Goal: Information Seeking & Learning: Compare options

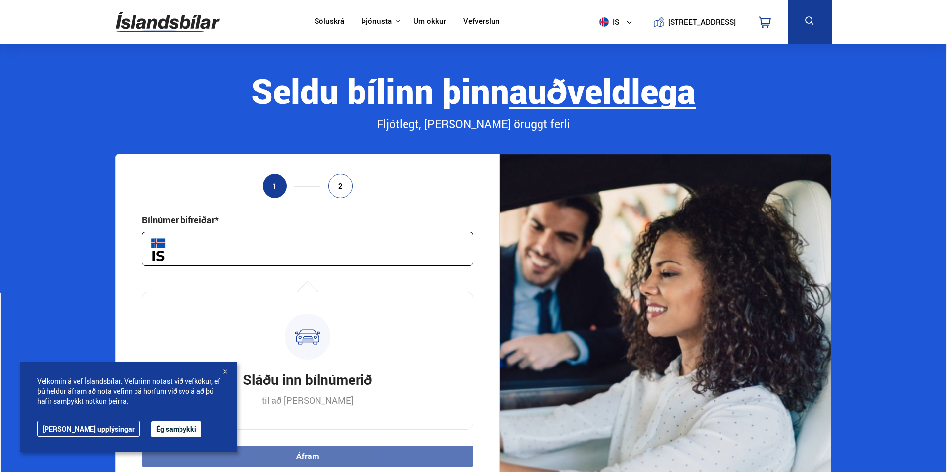
click at [610, 23] on button "is" at bounding box center [618, 21] width 45 height 29
click at [603, 45] on link "en" at bounding box center [611, 42] width 52 height 14
click at [755, 105] on div "Seldu bílinn þinn auðveldlega án streitu fljótt" at bounding box center [473, 90] width 716 height 37
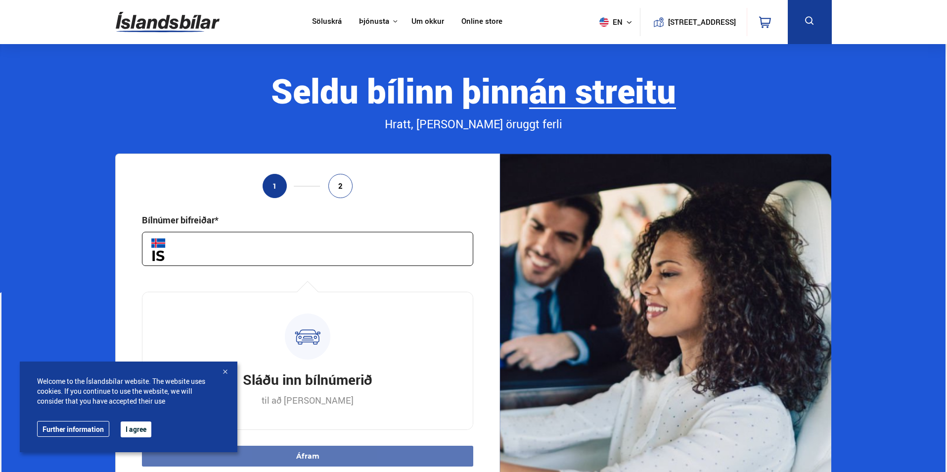
click at [601, 32] on button "en" at bounding box center [618, 21] width 45 height 29
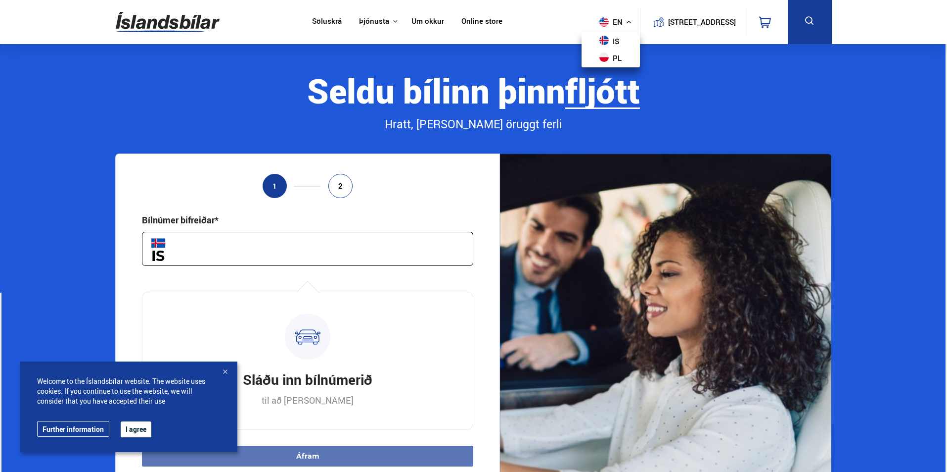
click at [610, 28] on button "en" at bounding box center [618, 21] width 45 height 29
click at [137, 425] on button "I agree" at bounding box center [136, 429] width 31 height 16
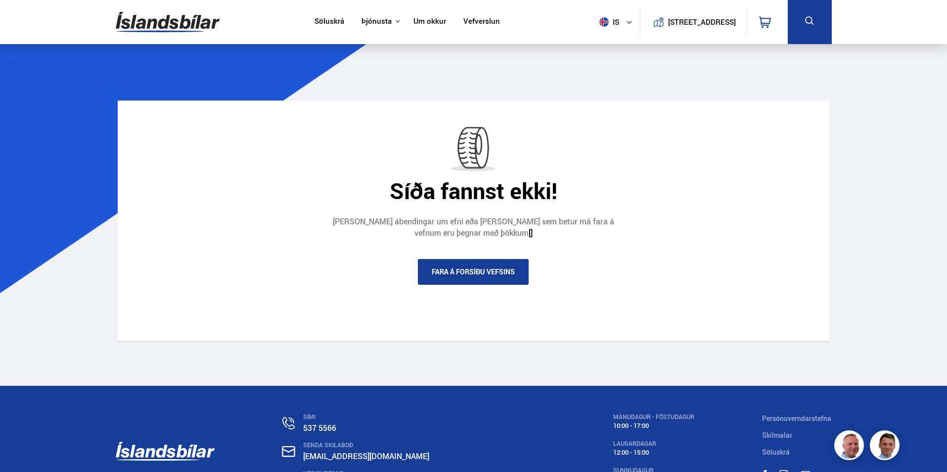
click at [626, 23] on icon at bounding box center [629, 22] width 6 height 6
click at [603, 42] on link "en" at bounding box center [611, 42] width 52 height 14
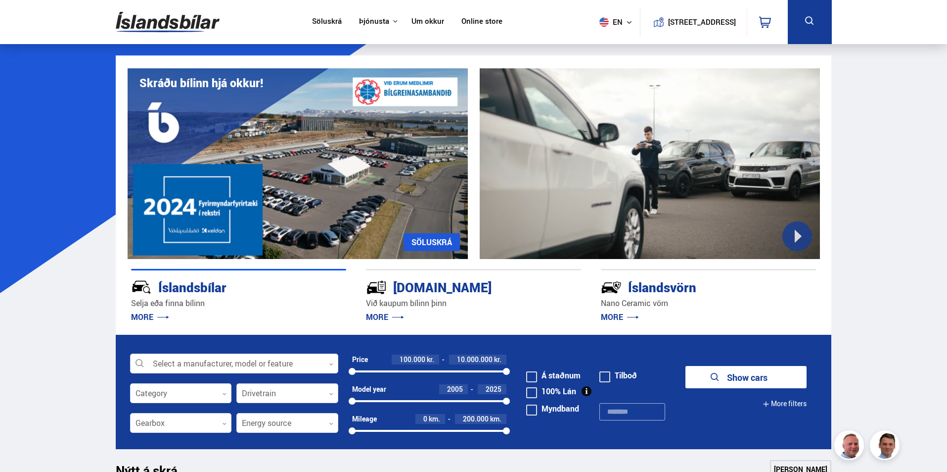
scroll to position [198, 0]
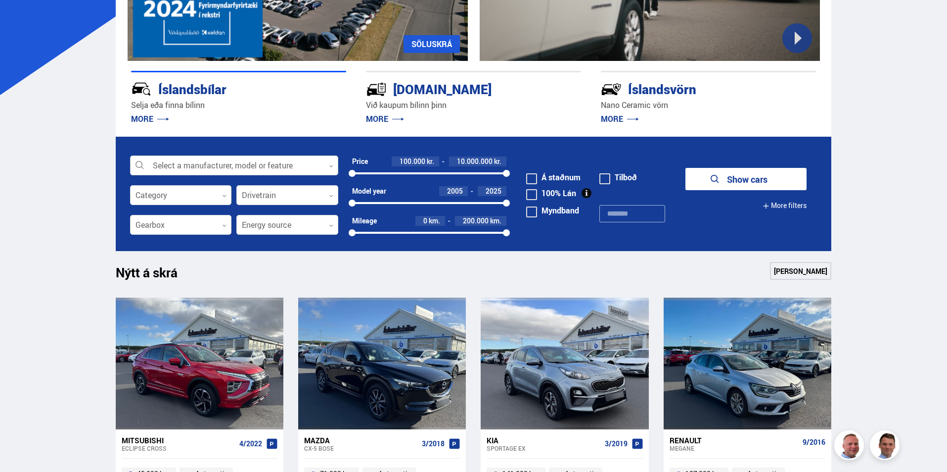
click at [300, 173] on div at bounding box center [234, 166] width 208 height 20
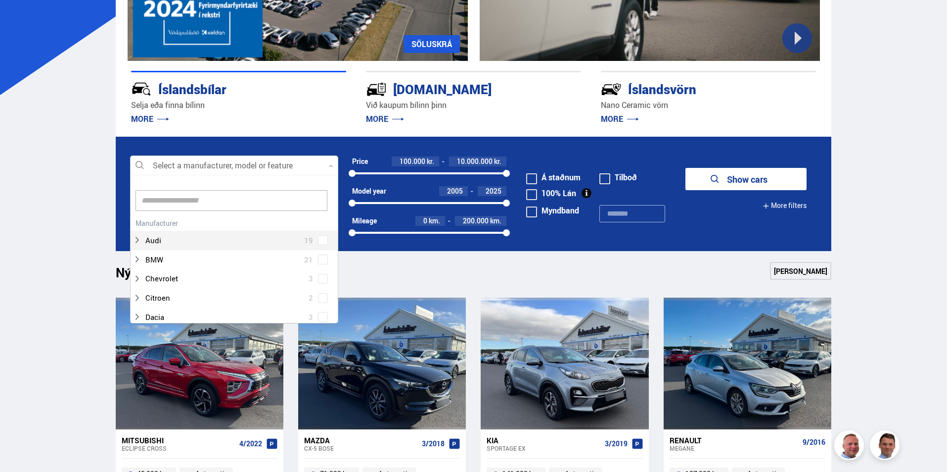
scroll to position [147, 205]
click at [296, 169] on div at bounding box center [234, 166] width 208 height 20
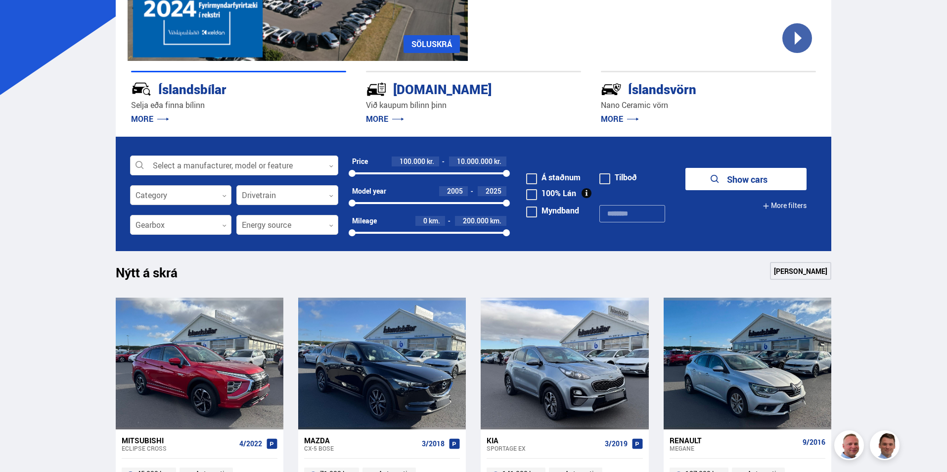
click at [200, 201] on div at bounding box center [181, 196] width 102 height 20
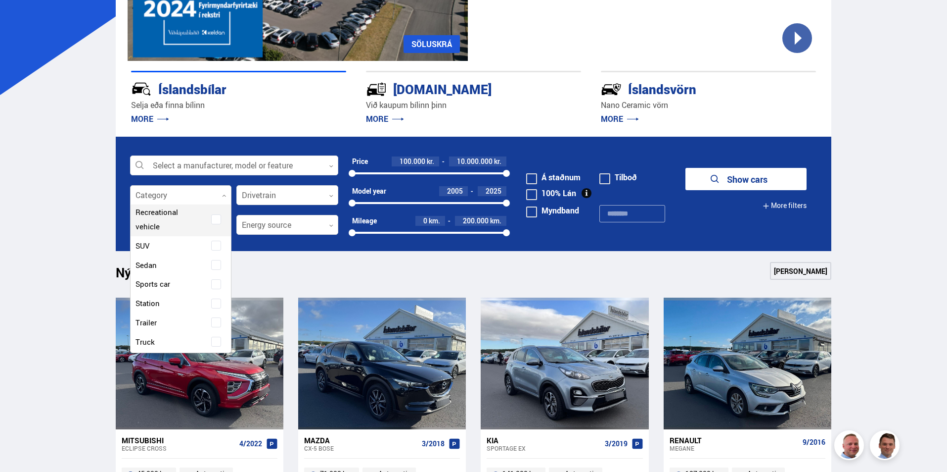
scroll to position [198, 0]
click at [213, 320] on span at bounding box center [216, 324] width 10 height 10
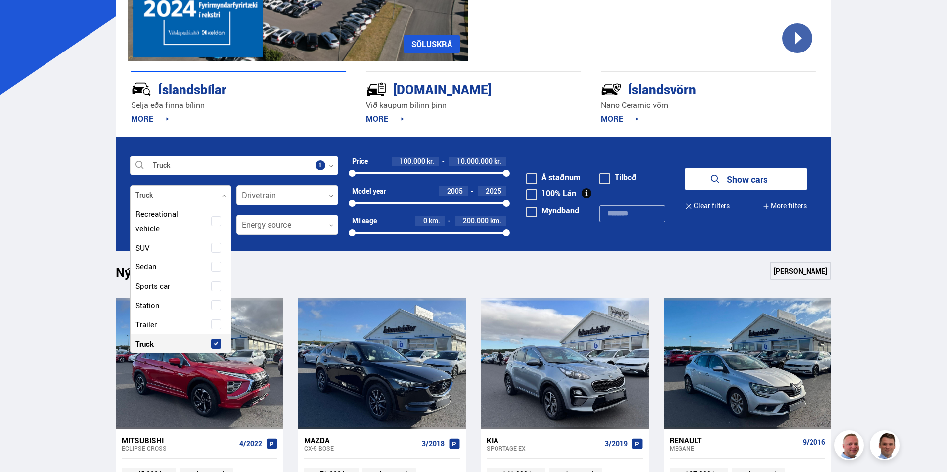
scroll to position [217, 0]
click at [385, 264] on div "Nýtt á skrá Sjá meira" at bounding box center [474, 274] width 716 height 24
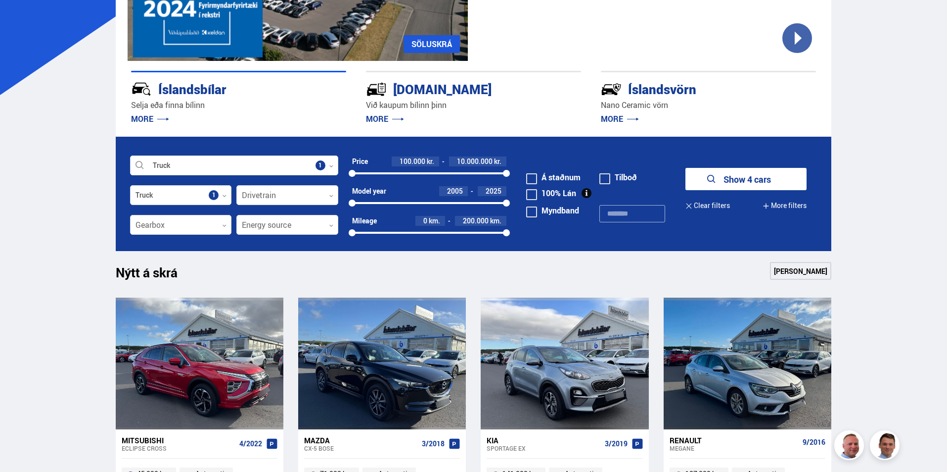
click at [728, 174] on button "Show 4 cars" at bounding box center [746, 179] width 121 height 22
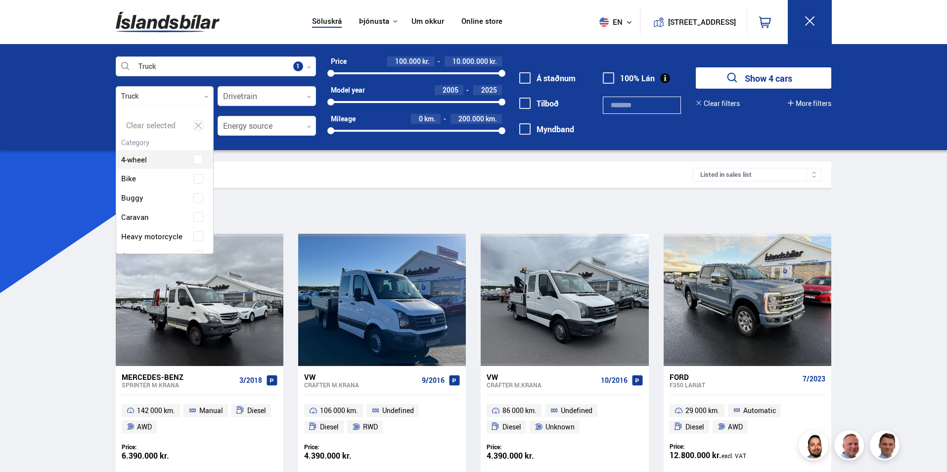
click at [200, 91] on div at bounding box center [165, 97] width 98 height 20
click at [196, 125] on icon at bounding box center [198, 125] width 7 height 6
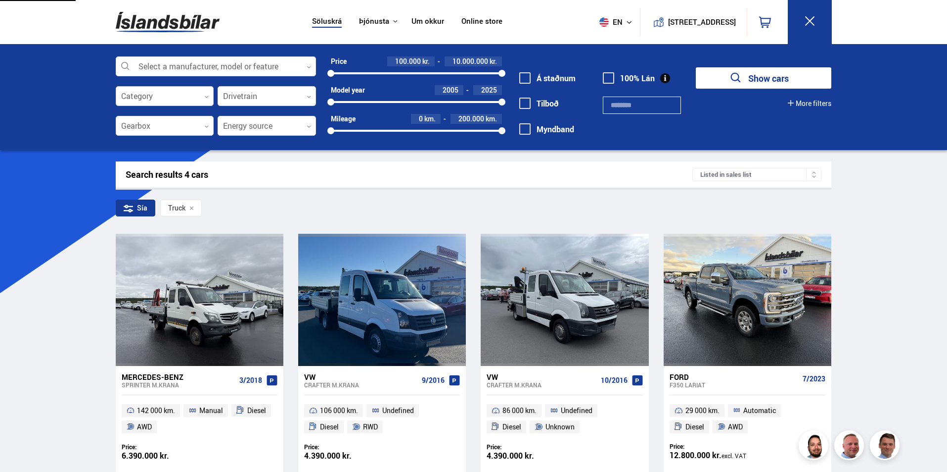
click at [196, 103] on div at bounding box center [165, 97] width 98 height 20
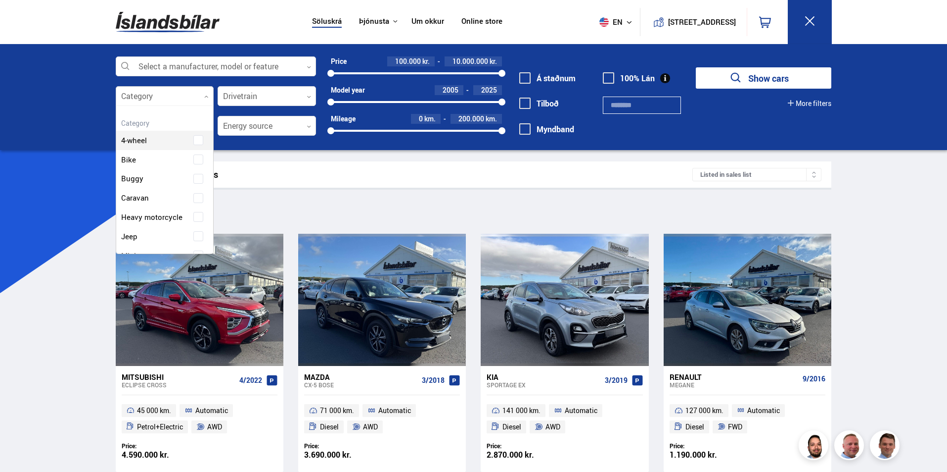
scroll to position [147, 94]
click at [192, 135] on div "4-wheel" at bounding box center [164, 133] width 97 height 34
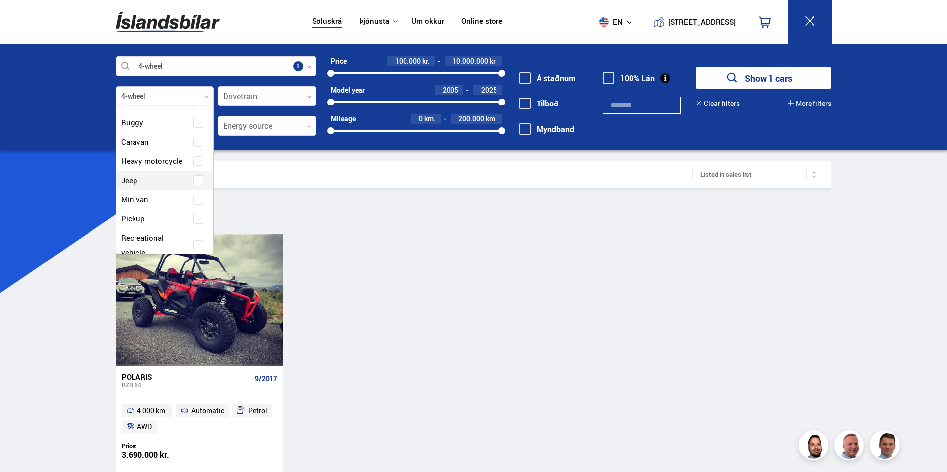
scroll to position [99, 0]
click at [194, 159] on span at bounding box center [198, 156] width 10 height 10
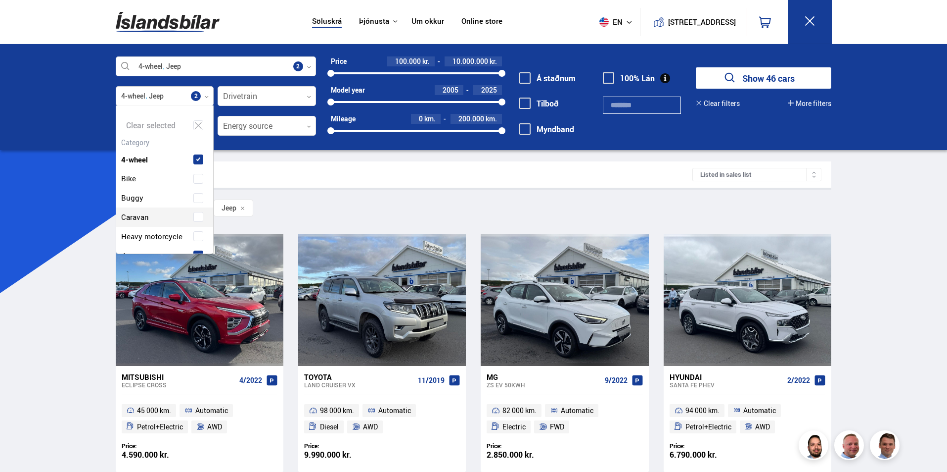
click at [205, 91] on div at bounding box center [165, 97] width 98 height 20
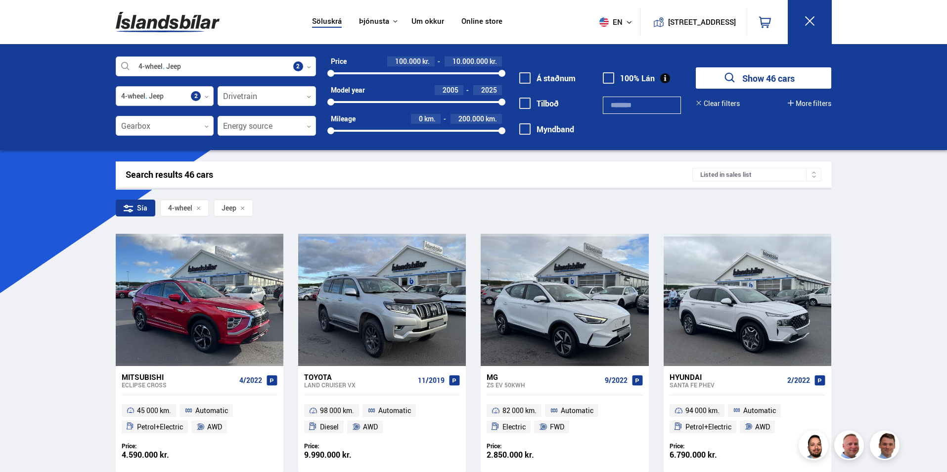
click at [205, 94] on icon at bounding box center [206, 96] width 4 height 4
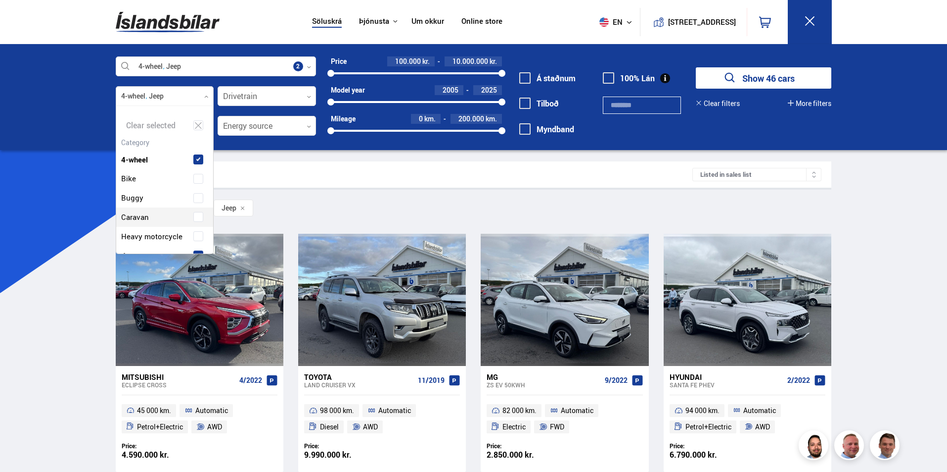
scroll to position [147, 94]
click at [196, 157] on span at bounding box center [198, 159] width 4 height 4
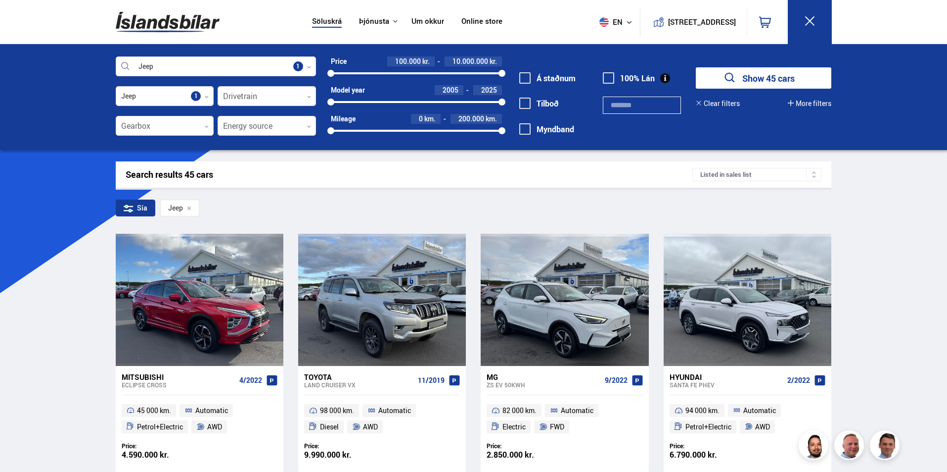
click at [409, 176] on div "Search results 45 cars" at bounding box center [409, 174] width 567 height 10
click at [792, 87] on button "Show 45 cars" at bounding box center [764, 77] width 136 height 21
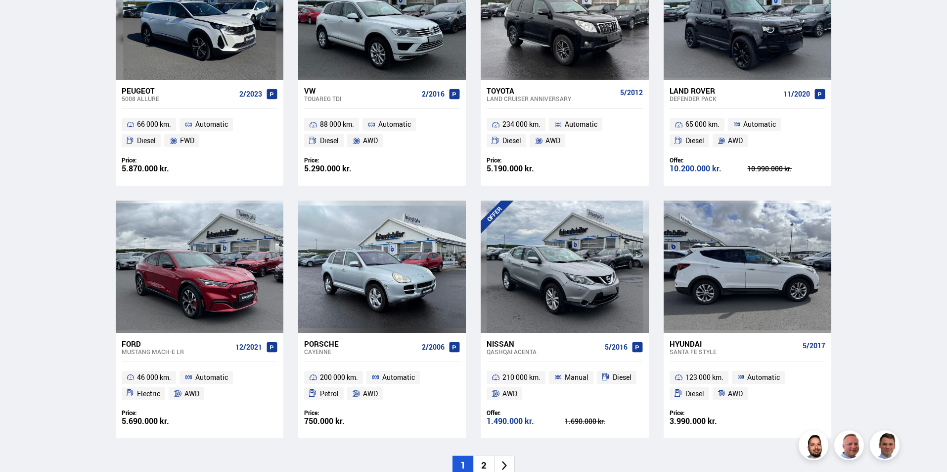
scroll to position [1336, 0]
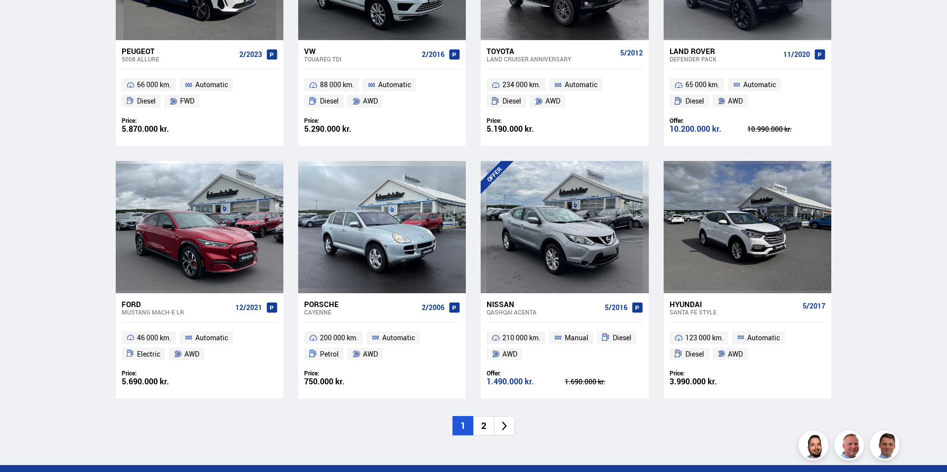
click at [509, 425] on icon at bounding box center [504, 425] width 11 height 11
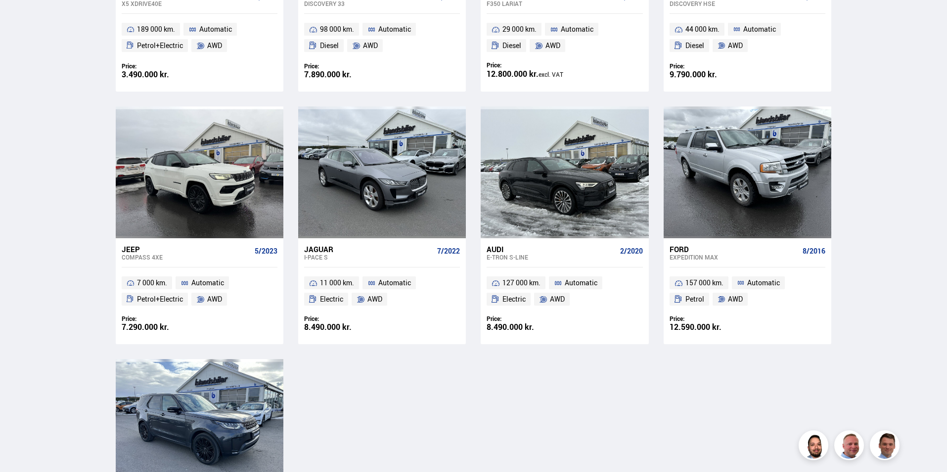
scroll to position [1286, 0]
